Goal: Transaction & Acquisition: Purchase product/service

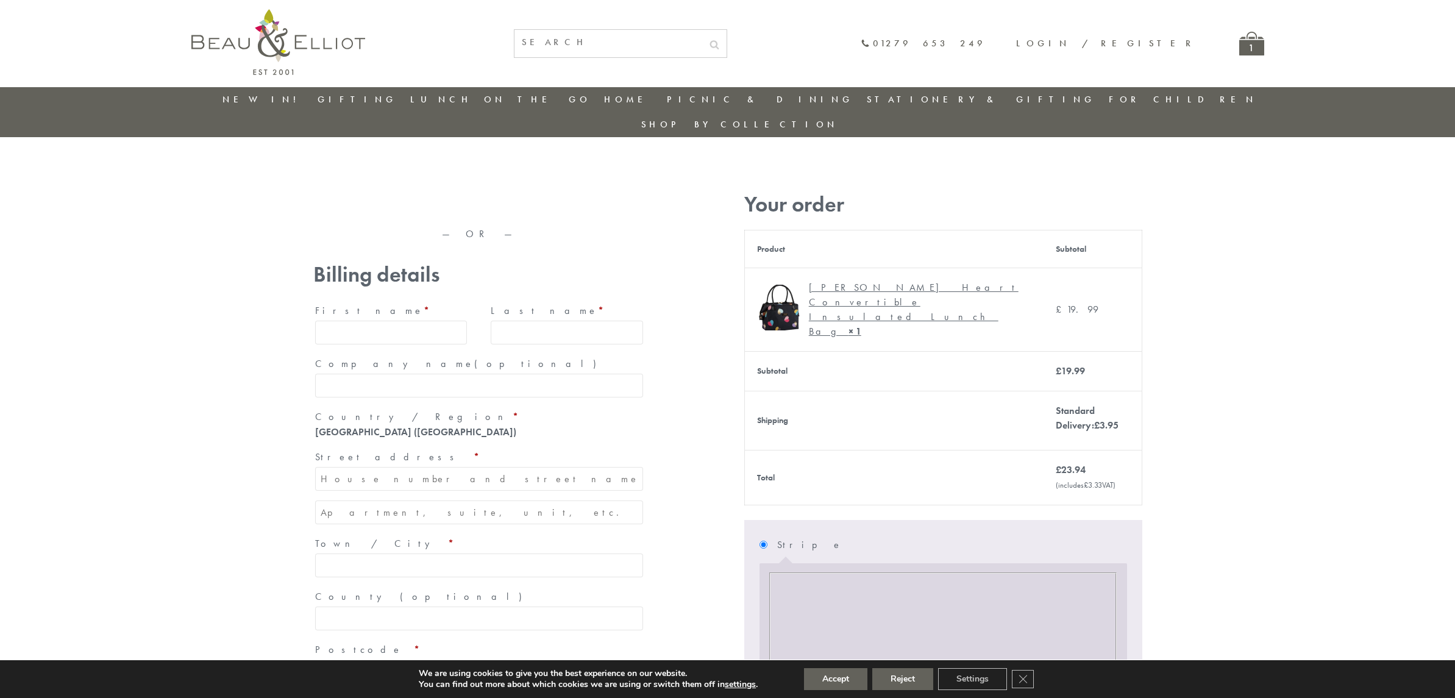
type input "maria33@yahoo.com"
type input "Maria"
type input "Williams"
type input "23, Scottsdale, Happytown"
type input "London"
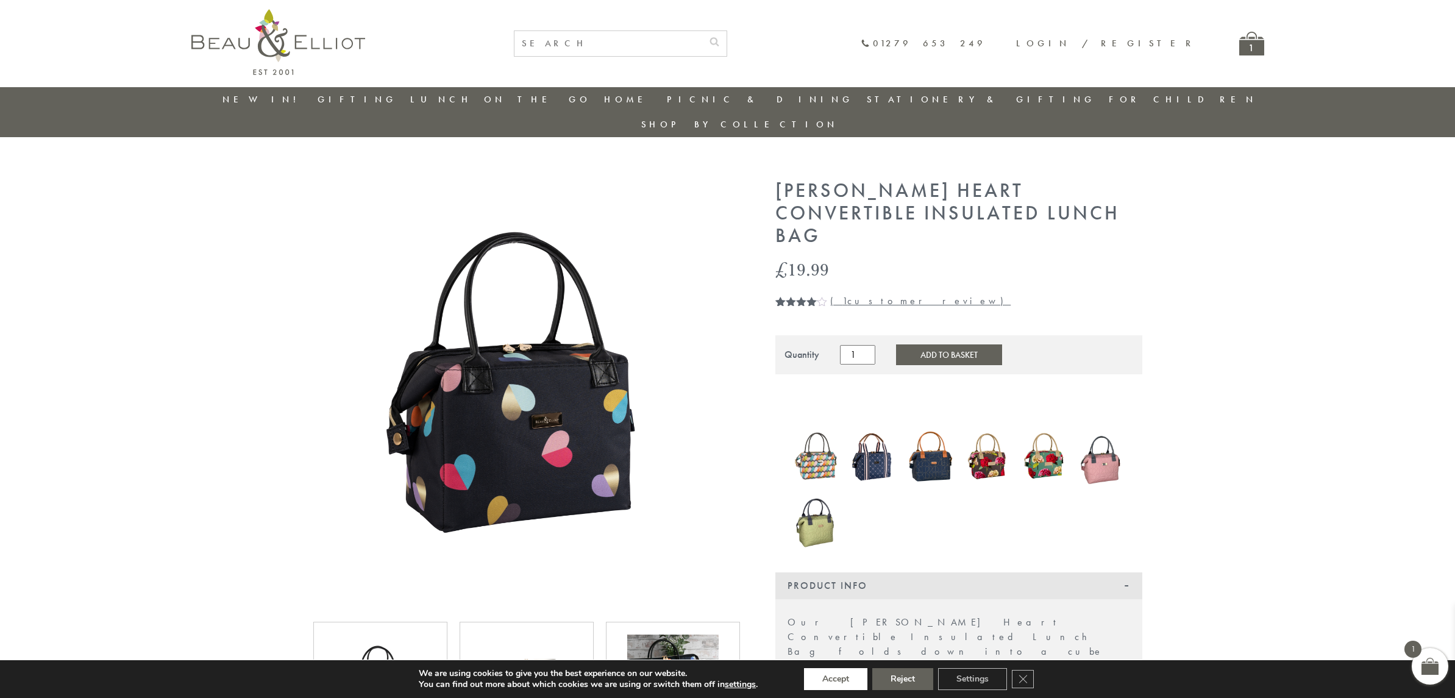
click at [836, 679] on button "Accept" at bounding box center [835, 679] width 63 height 22
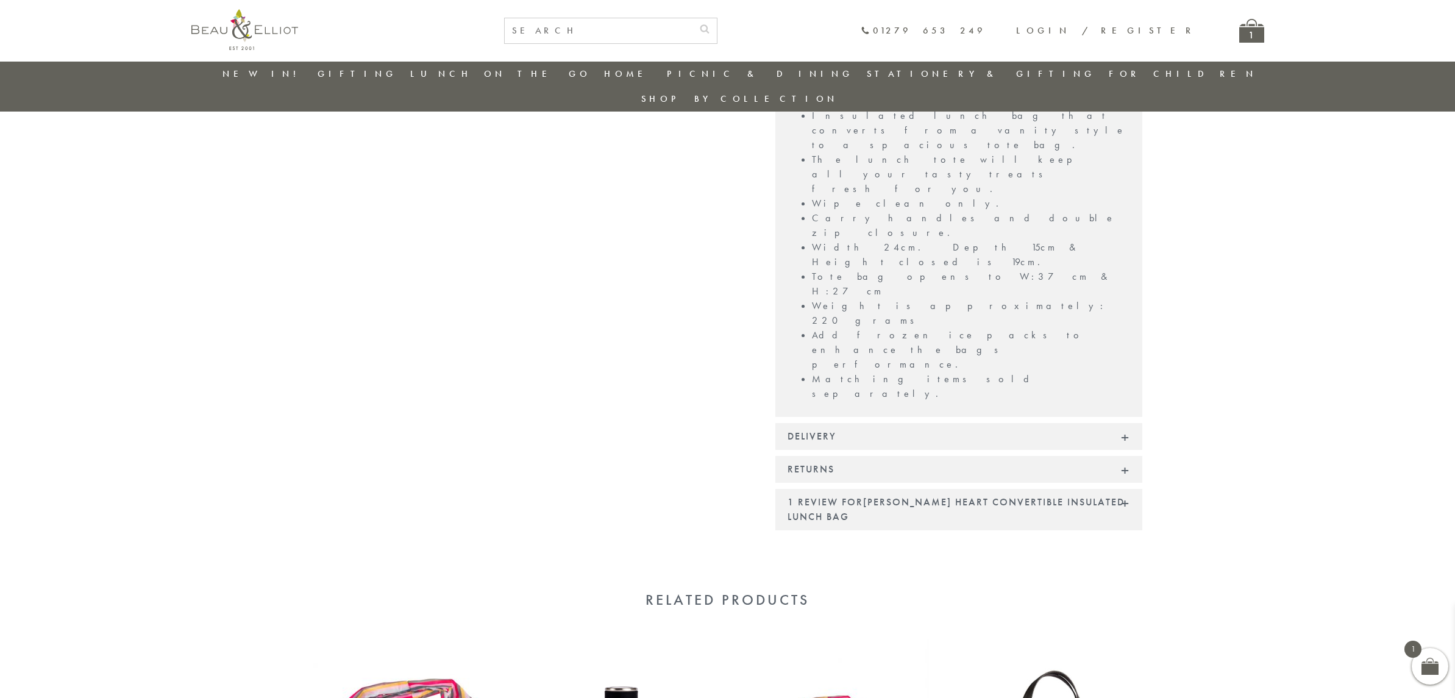
scroll to position [887, 0]
